Goal: Task Accomplishment & Management: Manage account settings

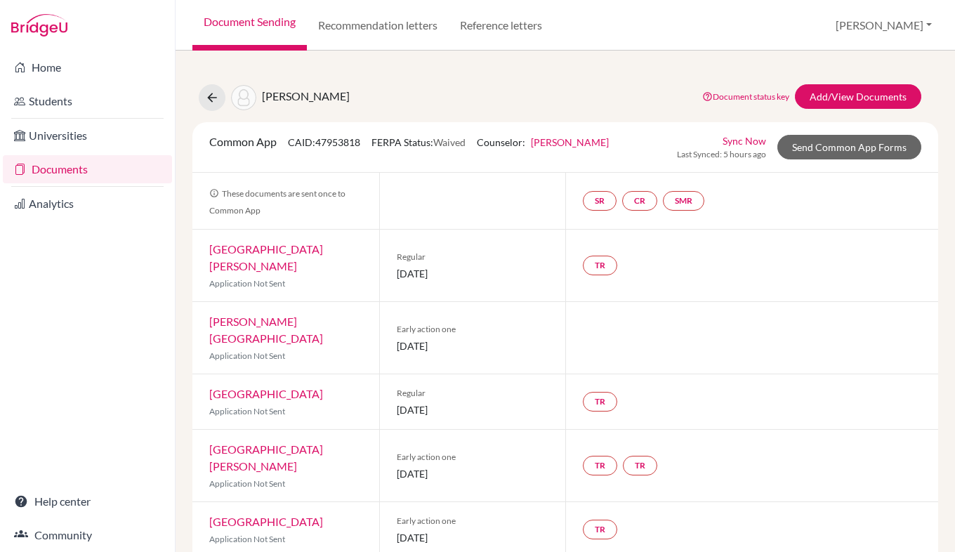
click at [82, 161] on link "Documents" at bounding box center [87, 169] width 169 height 28
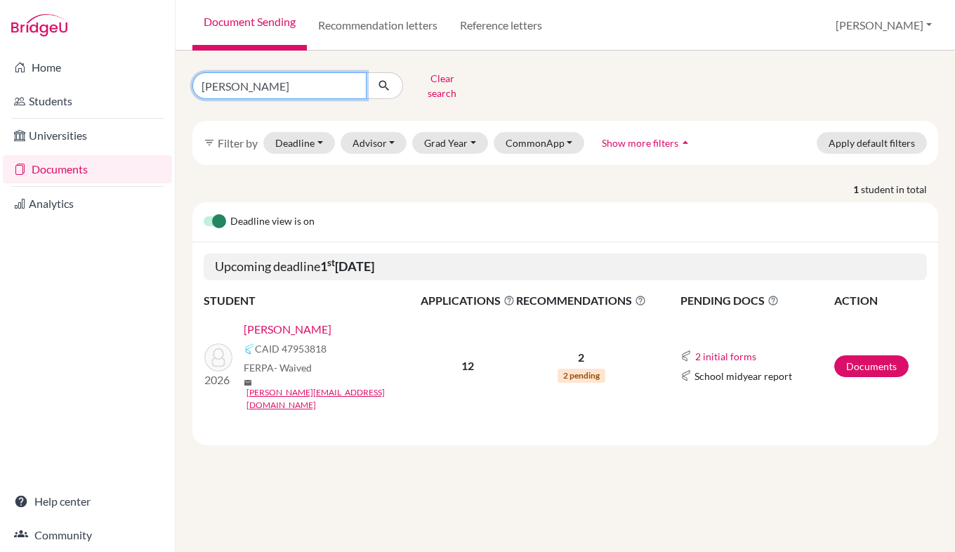
click at [253, 87] on input "harald" at bounding box center [279, 85] width 174 height 27
type input "h"
type input "[PERSON_NAME]"
click button "submit" at bounding box center [384, 85] width 37 height 27
click at [299, 324] on link "[PERSON_NAME]" at bounding box center [288, 329] width 88 height 17
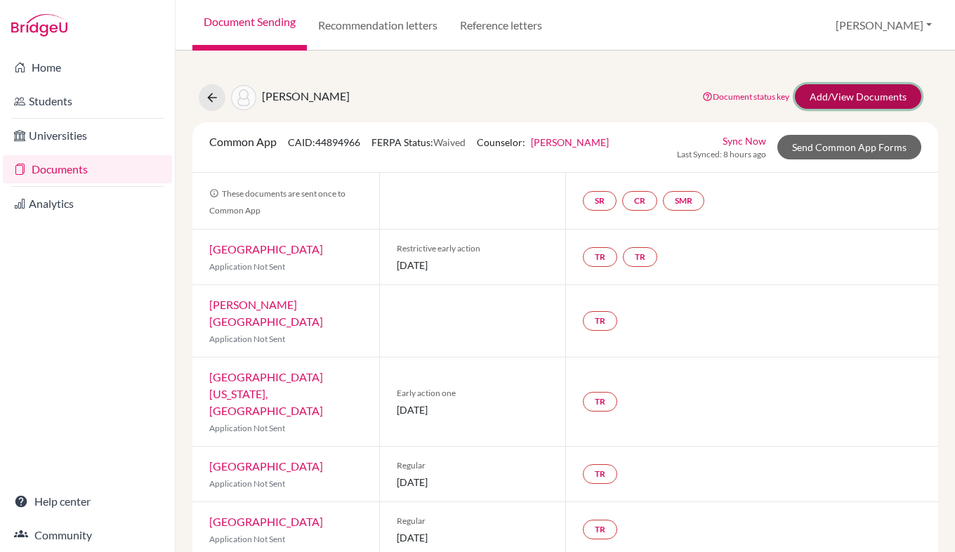
click at [846, 105] on link "Add/View Documents" at bounding box center [858, 96] width 126 height 25
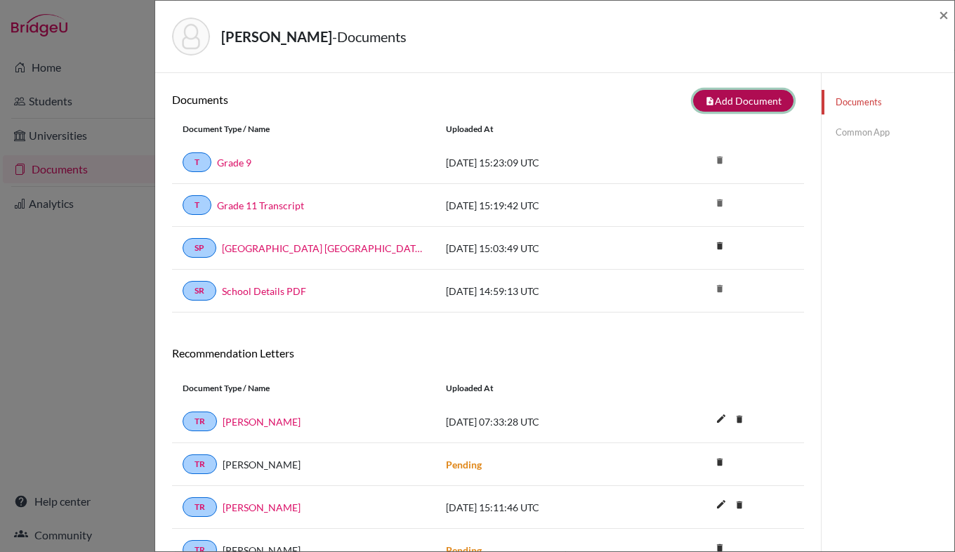
click at [743, 101] on button "note_add Add Document" at bounding box center [743, 101] width 100 height 22
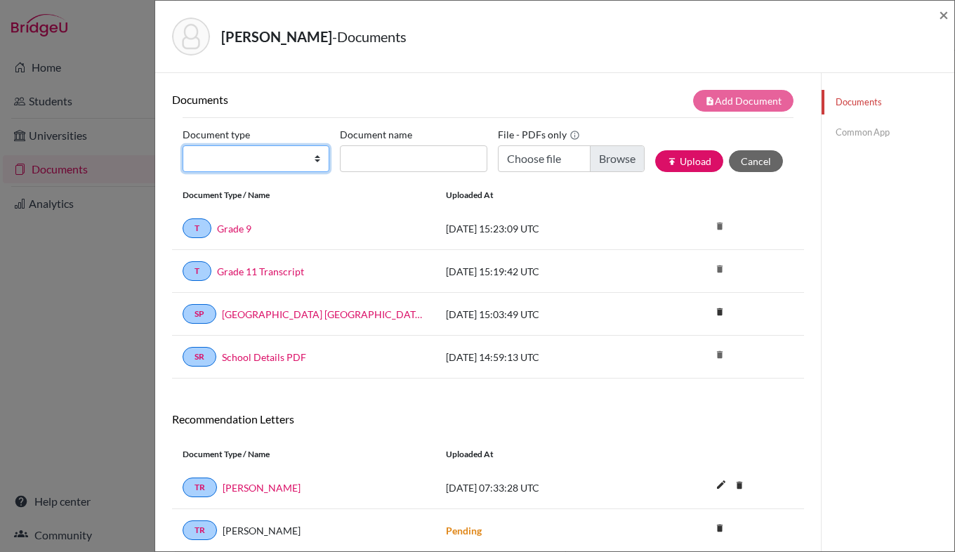
click at [254, 164] on select "Change explanation for Common App reports Counselor recommendation Internationa…" at bounding box center [256, 158] width 147 height 27
select select "44"
click at [183, 145] on select "Change explanation for Common App reports Counselor recommendation Internationa…" at bounding box center [256, 158] width 147 height 27
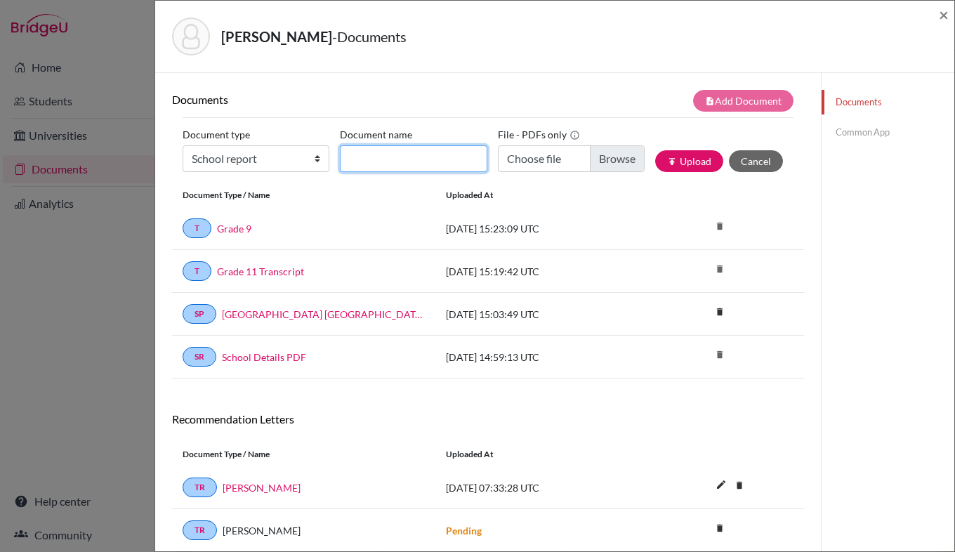
click at [381, 154] on input "Document name" at bounding box center [413, 158] width 147 height 27
click at [434, 154] on input "Document name" at bounding box center [413, 158] width 147 height 27
type input "Grade 10 Report"
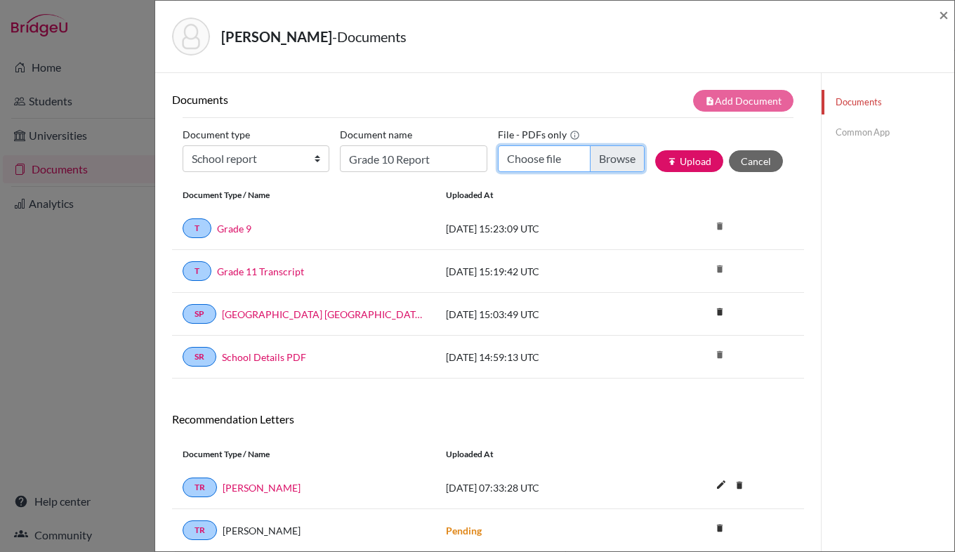
click at [607, 163] on input "Choose file" at bounding box center [571, 158] width 147 height 27
type input "C:\fakepath\Gabriel's Grade 10 report card.pdf"
click at [687, 157] on button "publish Upload" at bounding box center [689, 161] width 68 height 22
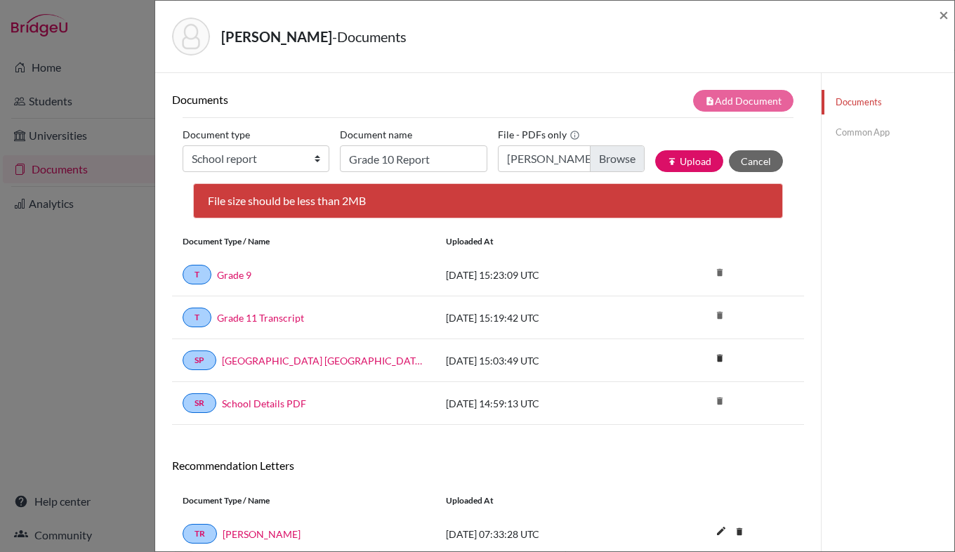
click at [100, 55] on div "Andrade, Gabriel - Documents × Documents note_add Add Document Document type Ch…" at bounding box center [477, 276] width 955 height 552
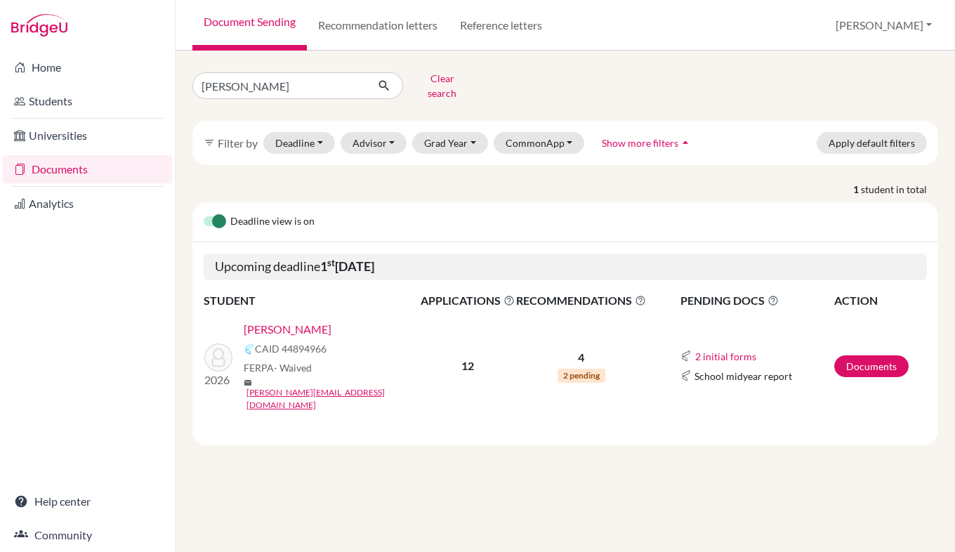
click at [305, 321] on link "[PERSON_NAME]" at bounding box center [288, 329] width 88 height 17
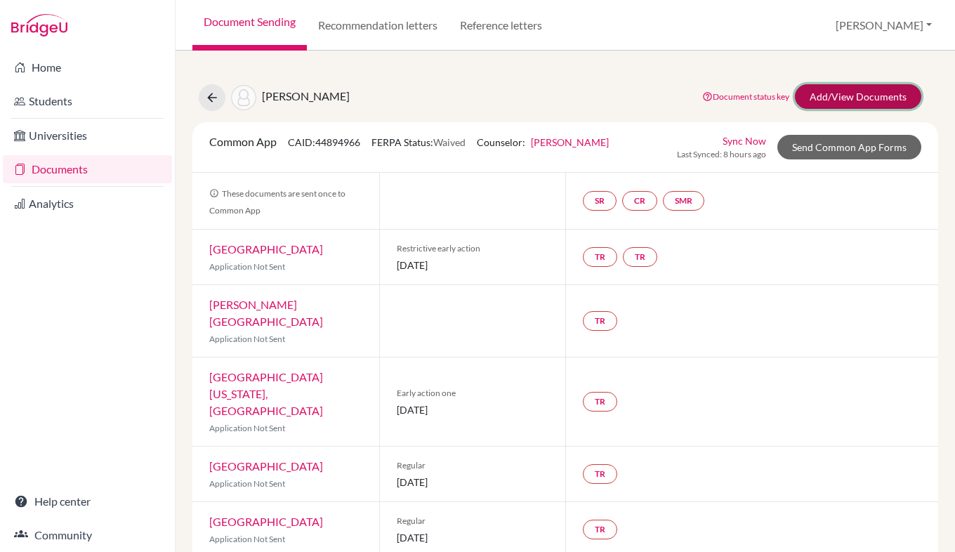
click at [831, 101] on link "Add/View Documents" at bounding box center [858, 96] width 126 height 25
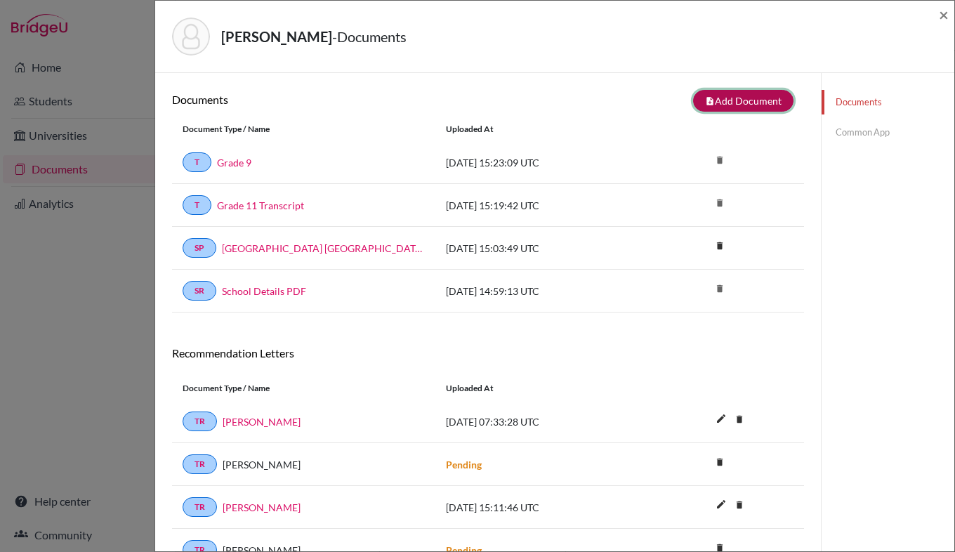
click at [731, 102] on button "note_add Add Document" at bounding box center [743, 101] width 100 height 22
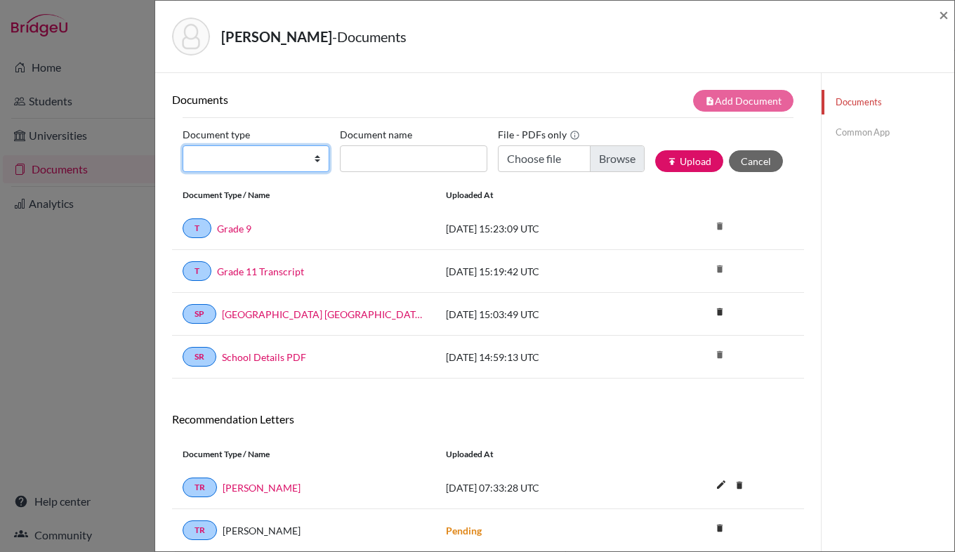
click at [286, 150] on select "Change explanation for Common App reports Counselor recommendation Internationa…" at bounding box center [256, 158] width 147 height 27
select select "44"
click at [183, 145] on select "Change explanation for Common App reports Counselor recommendation Internationa…" at bounding box center [256, 158] width 147 height 27
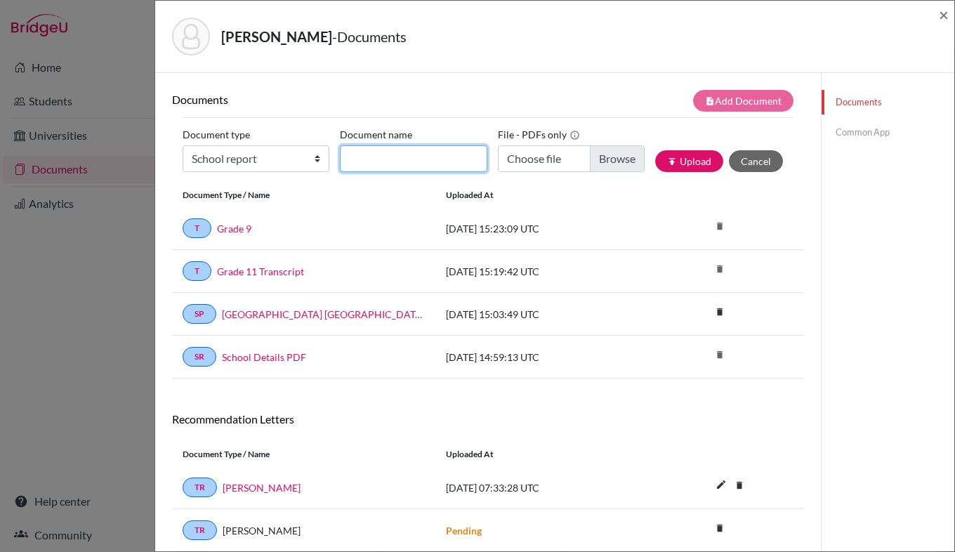
click at [379, 164] on input "Document name" at bounding box center [413, 158] width 147 height 27
type input "Grade 10 Report"
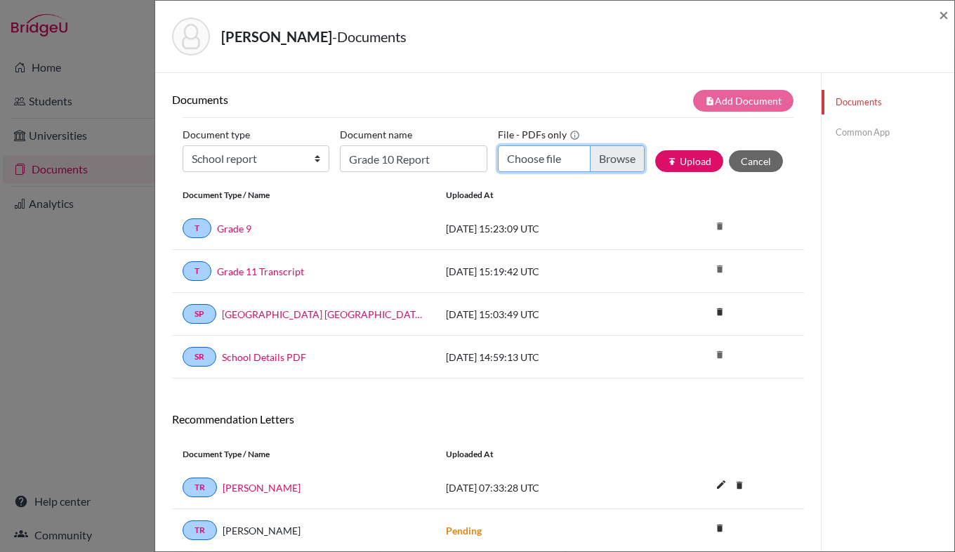
click at [605, 161] on input "Choose file" at bounding box center [571, 158] width 147 height 27
type input "C:\fakepath\Gabriel Andrade Rozario Grade 10.pdf"
click at [687, 163] on button "publish Upload" at bounding box center [689, 161] width 68 height 22
